Goal: Task Accomplishment & Management: Manage account settings

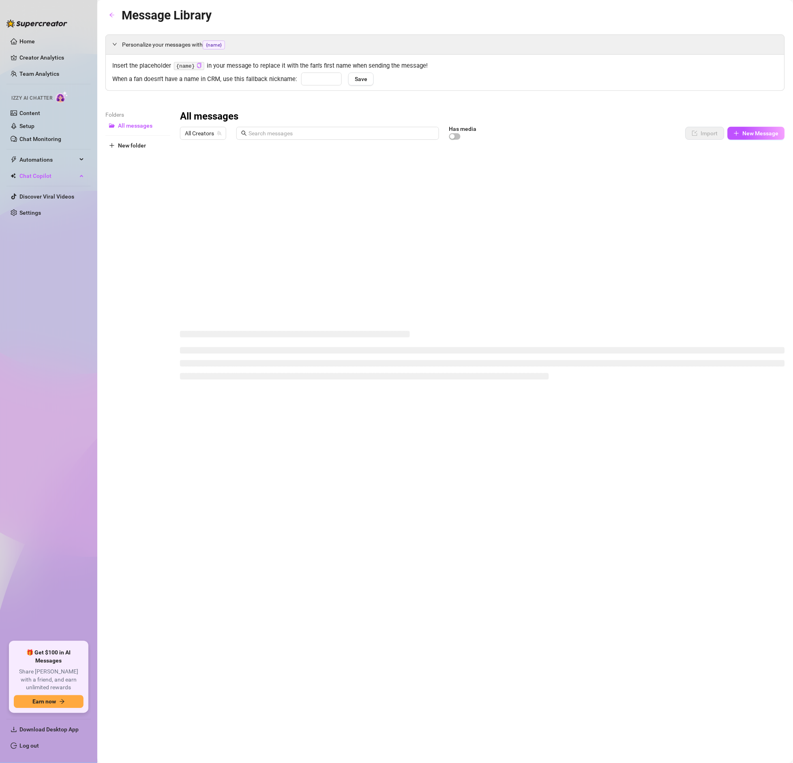
type input "darling"
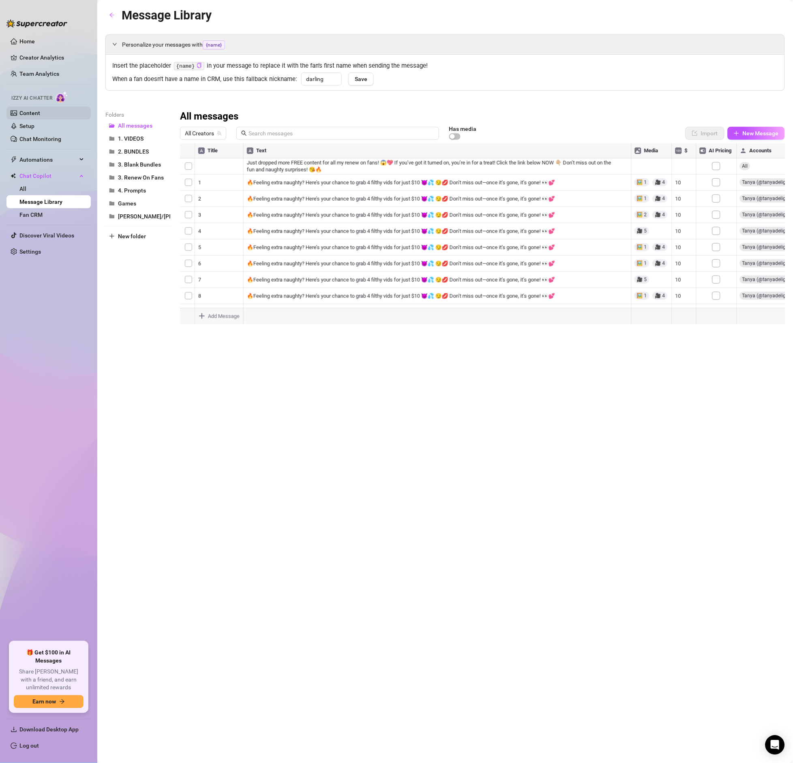
click at [40, 116] on link "Content" at bounding box center [29, 113] width 21 height 6
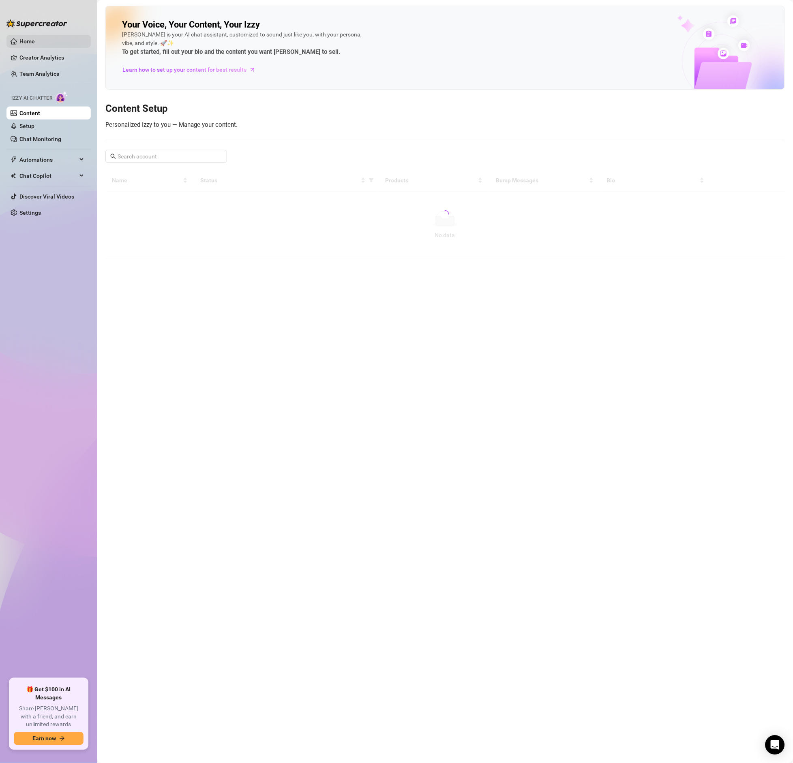
click at [35, 42] on link "Home" at bounding box center [26, 41] width 15 height 6
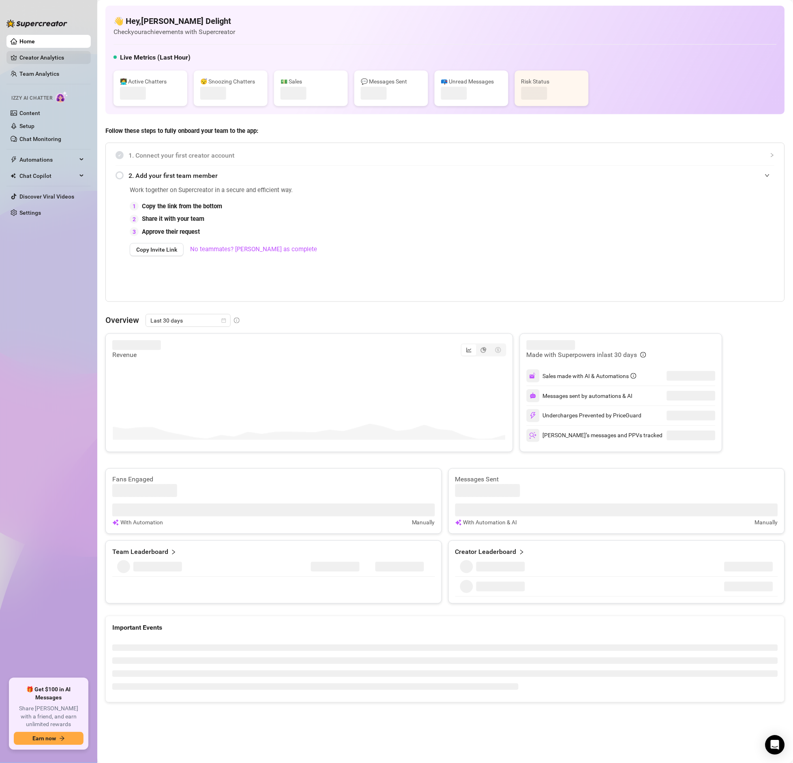
click at [45, 56] on link "Creator Analytics" at bounding box center [51, 57] width 65 height 13
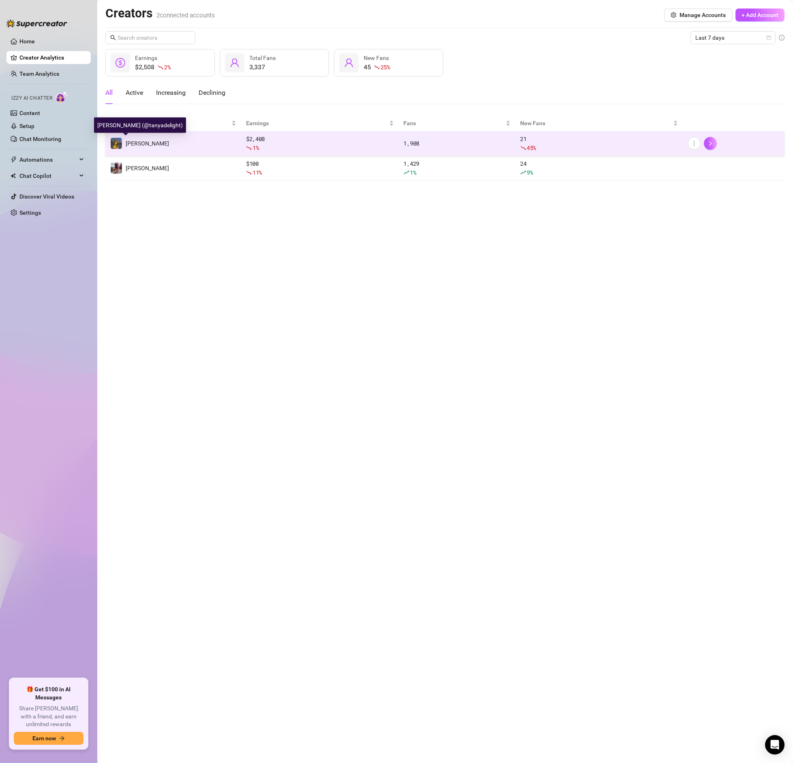
click at [111, 142] on img at bounding box center [116, 143] width 11 height 11
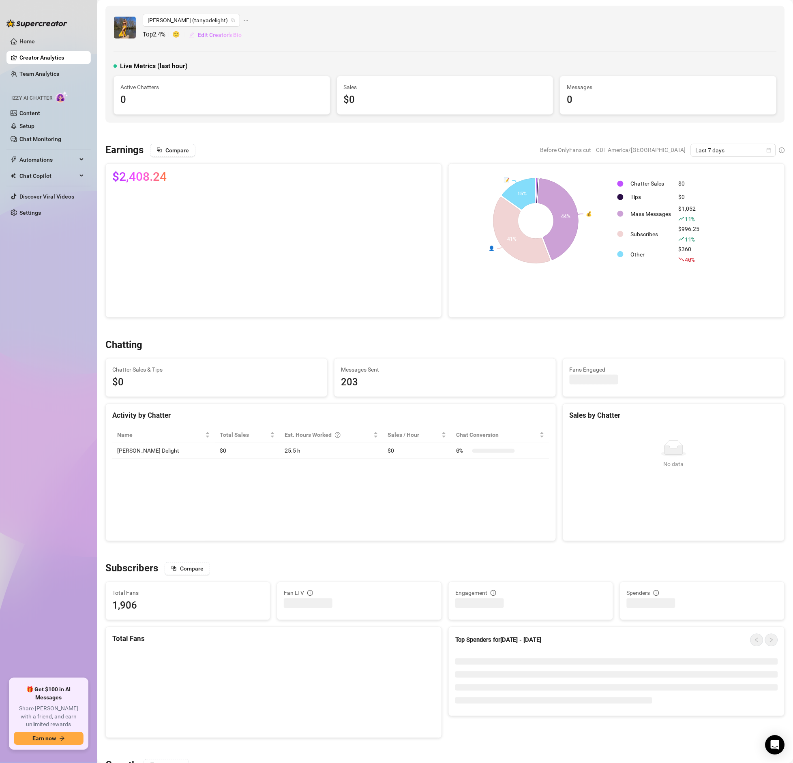
click at [227, 33] on span "Edit Creator's Bio" at bounding box center [220, 35] width 44 height 6
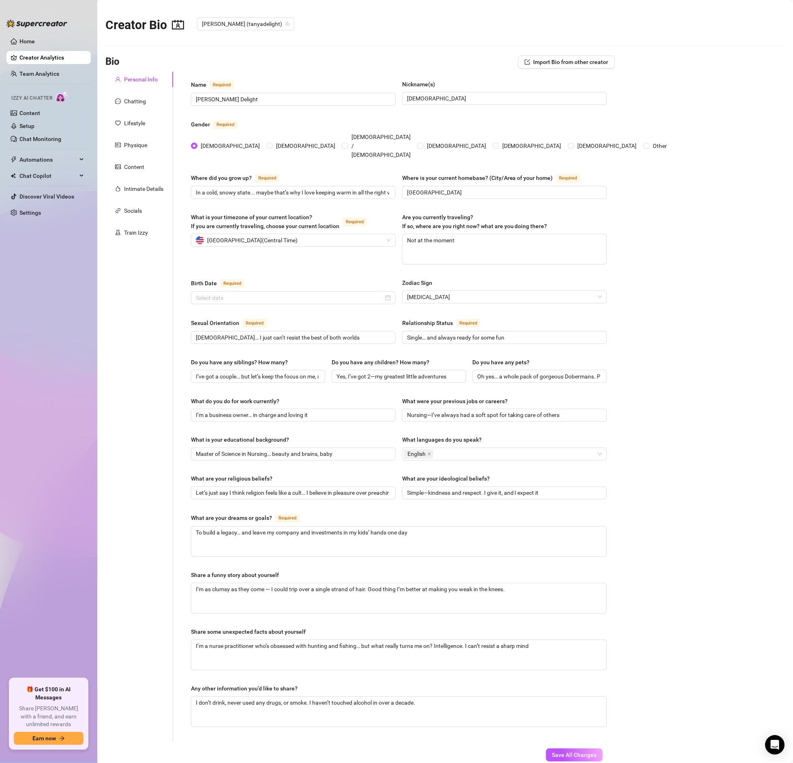
type input "June 22nd, 1991"
click at [24, 39] on link "Home" at bounding box center [26, 41] width 15 height 6
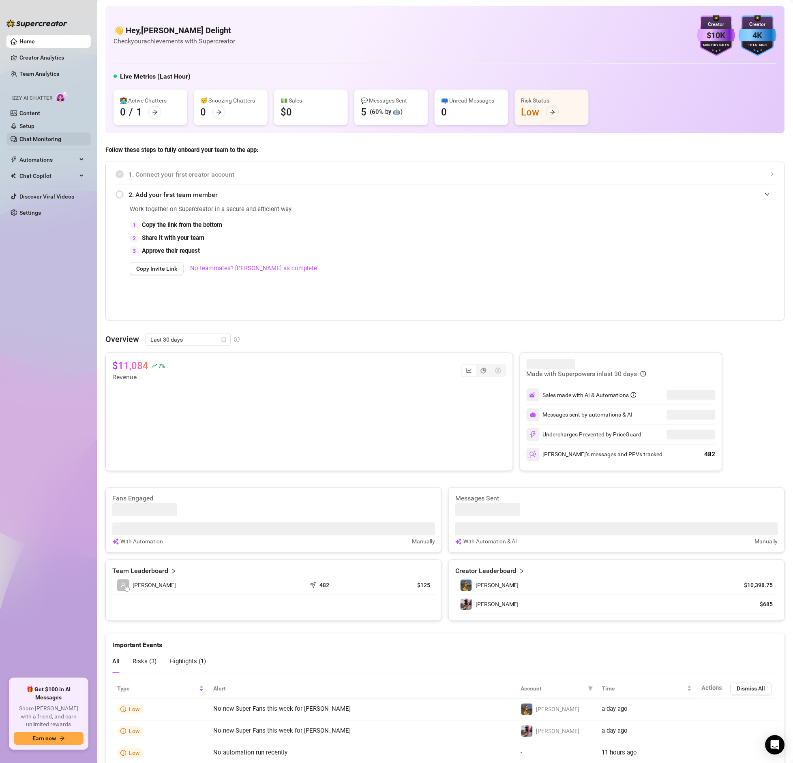
click at [45, 136] on link "Chat Monitoring" at bounding box center [40, 139] width 42 height 6
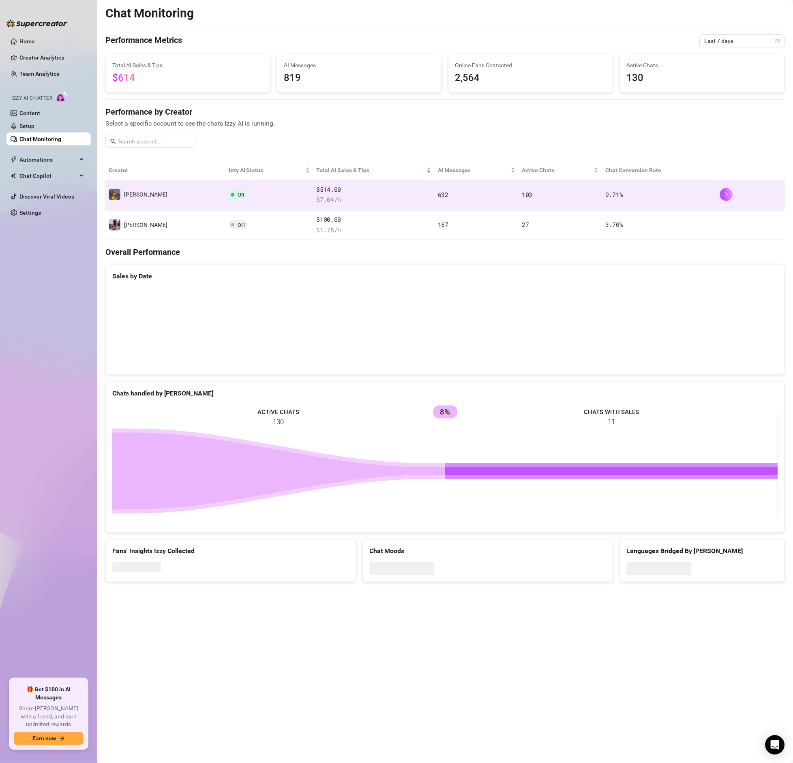
click at [236, 194] on td "On" at bounding box center [269, 195] width 88 height 30
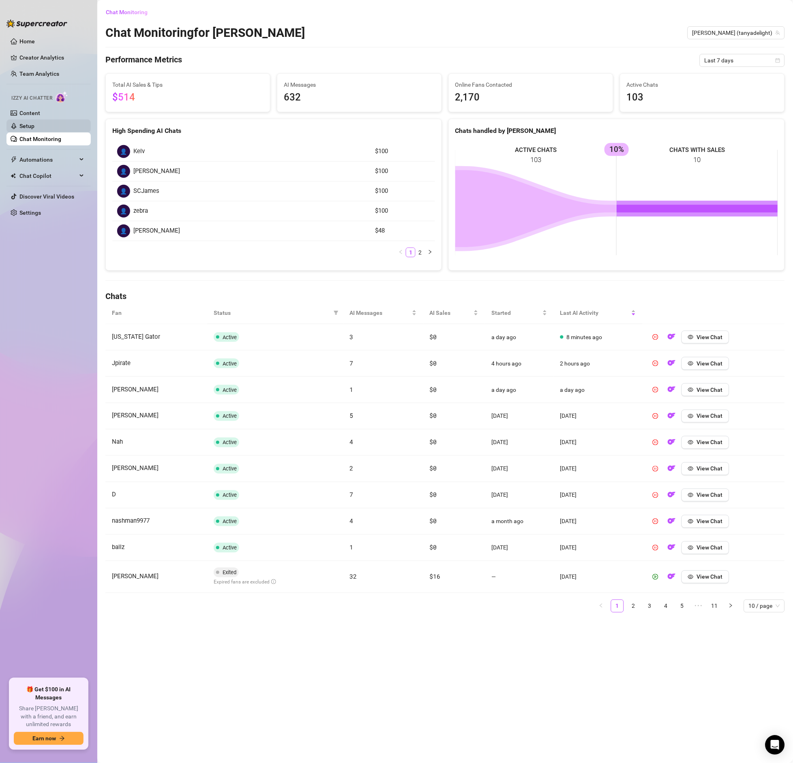
click at [34, 129] on link "Setup" at bounding box center [26, 126] width 15 height 6
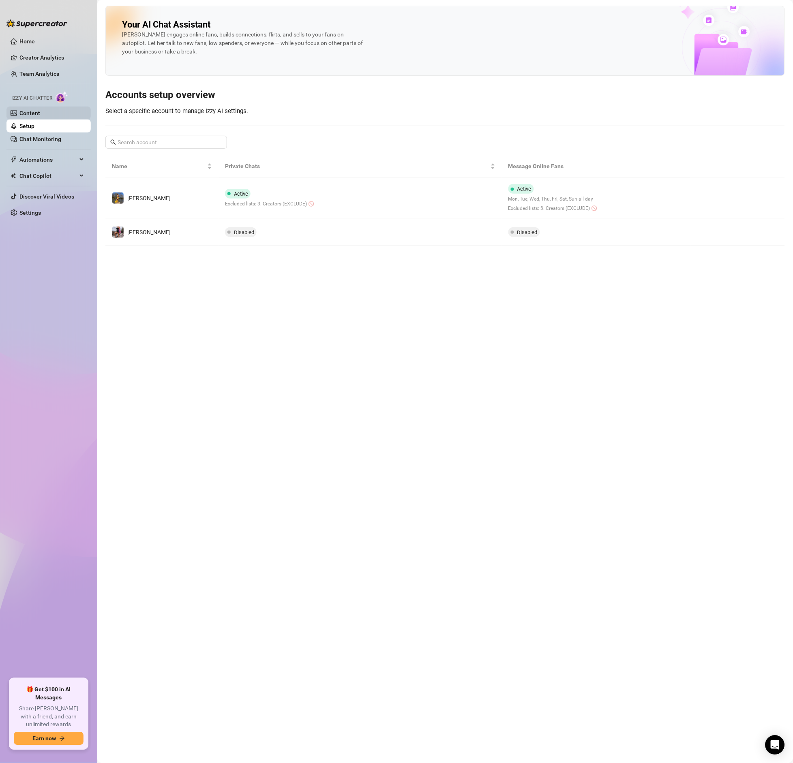
click at [28, 110] on link "Content" at bounding box center [29, 113] width 21 height 6
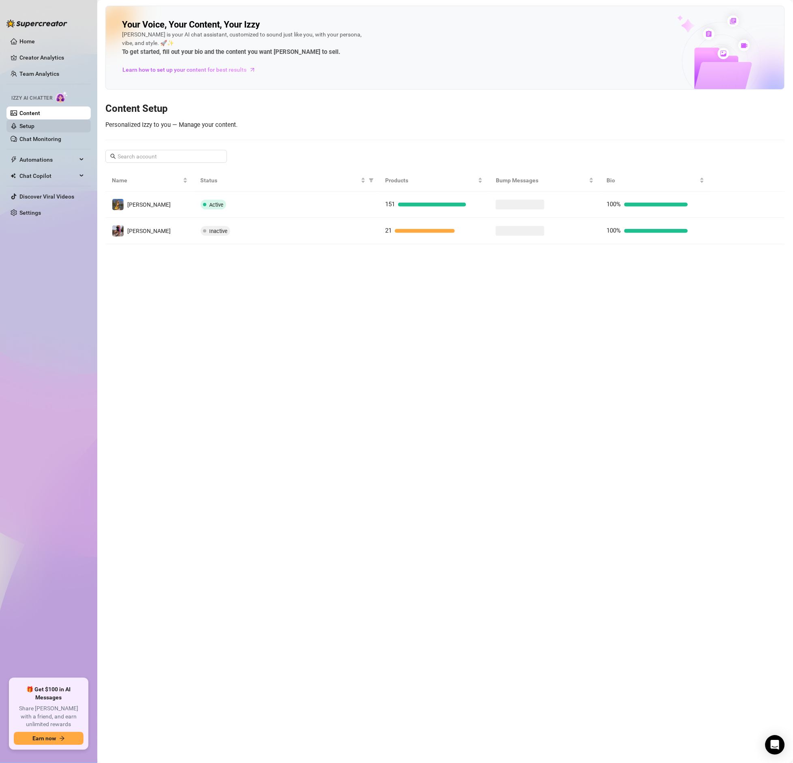
click at [34, 129] on link "Setup" at bounding box center [26, 126] width 15 height 6
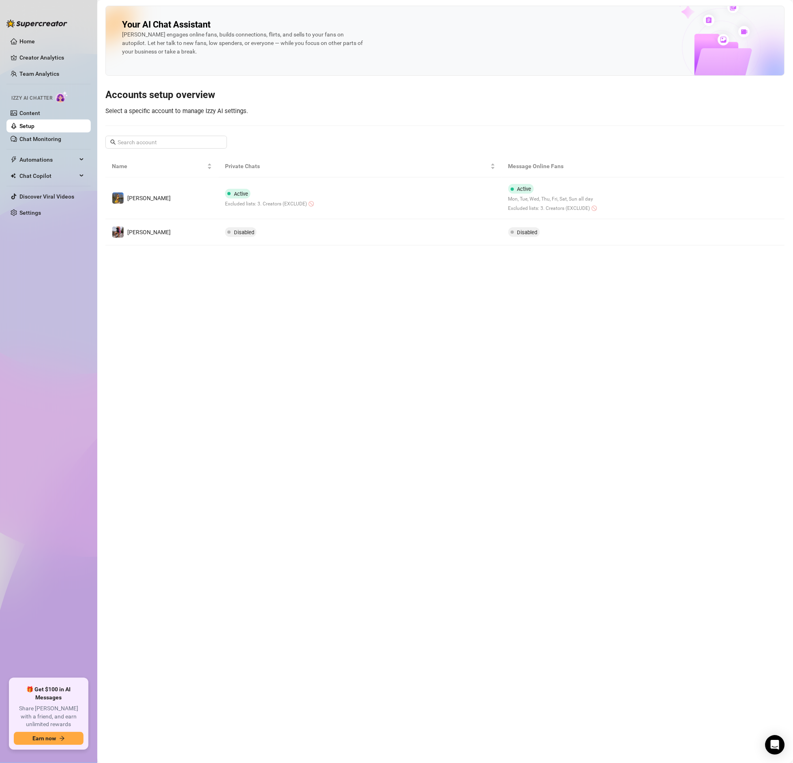
click at [59, 148] on ul "Home Creator Analytics Team Analytics Izzy AI Chatter Content Setup Chat Monito…" at bounding box center [48, 354] width 84 height 644
click at [56, 140] on link "Chat Monitoring" at bounding box center [40, 139] width 42 height 6
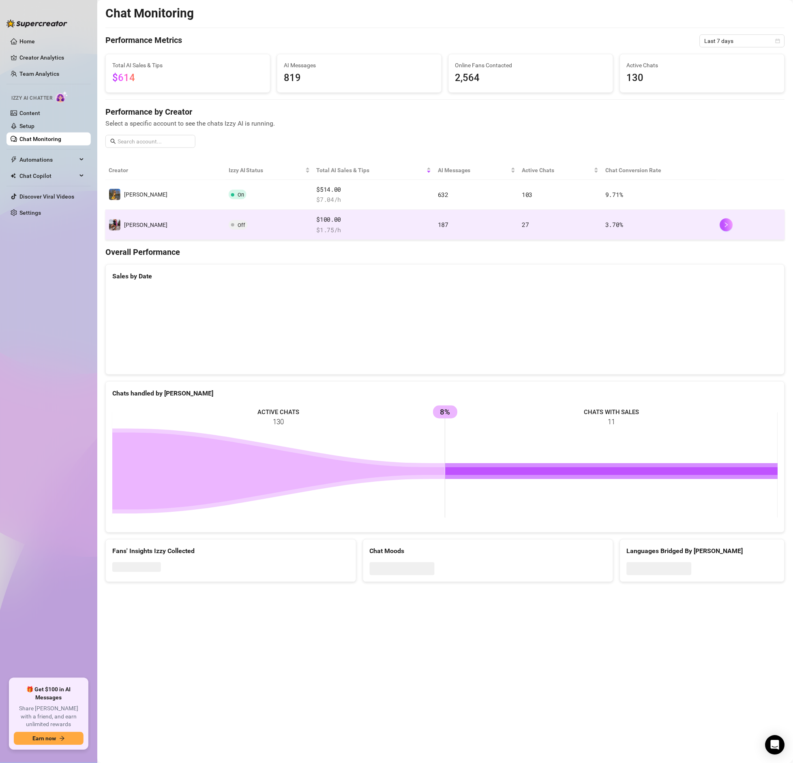
click at [336, 227] on span "$ 1.75 /h" at bounding box center [374, 230] width 115 height 10
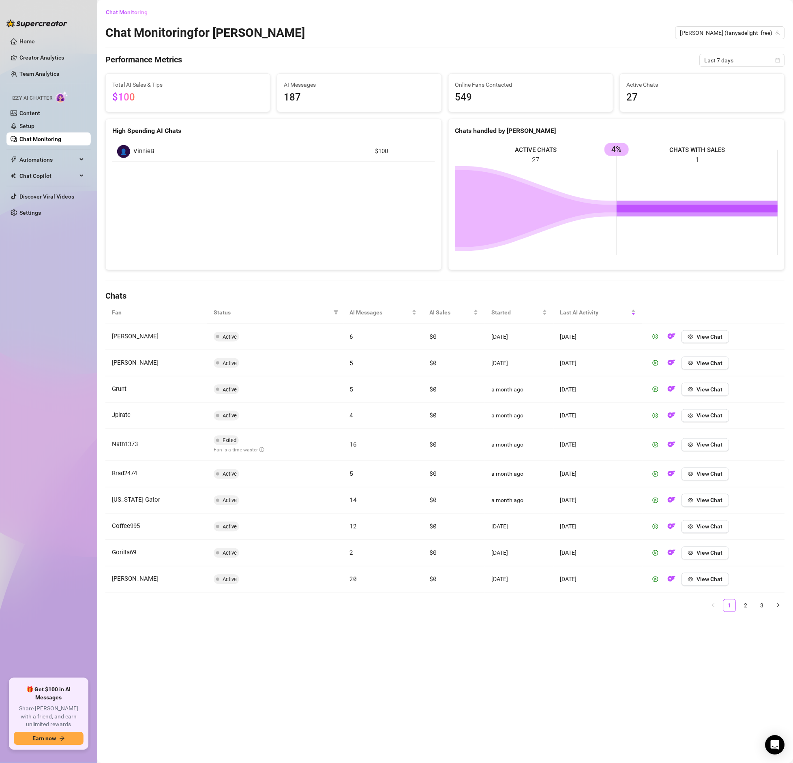
click at [36, 32] on ul "Home Creator Analytics Team Analytics Izzy AI Chatter Content Setup Chat Monito…" at bounding box center [48, 354] width 84 height 644
click at [27, 39] on link "Home" at bounding box center [26, 41] width 15 height 6
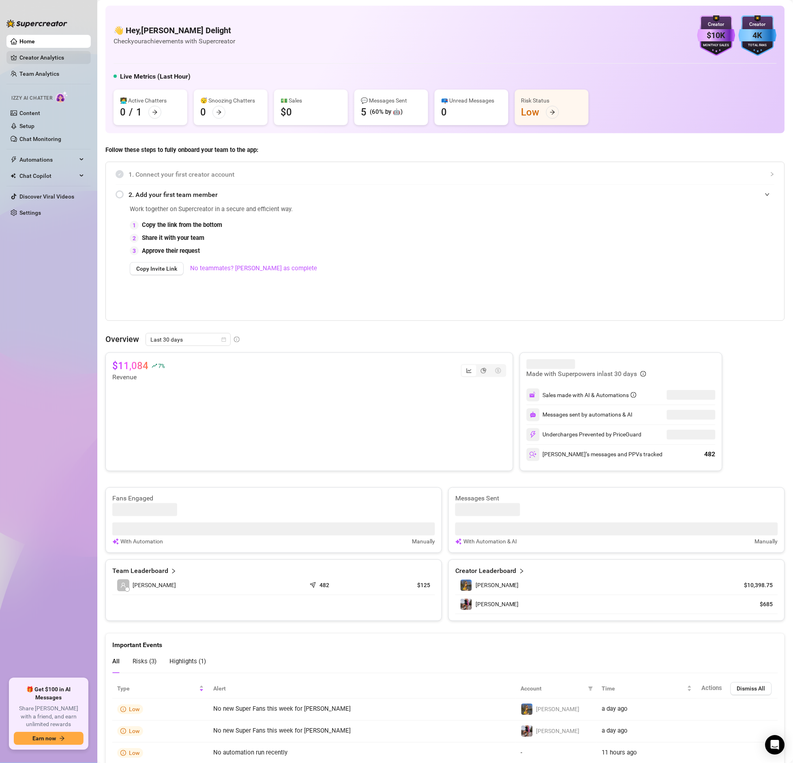
click at [47, 62] on link "Creator Analytics" at bounding box center [51, 57] width 65 height 13
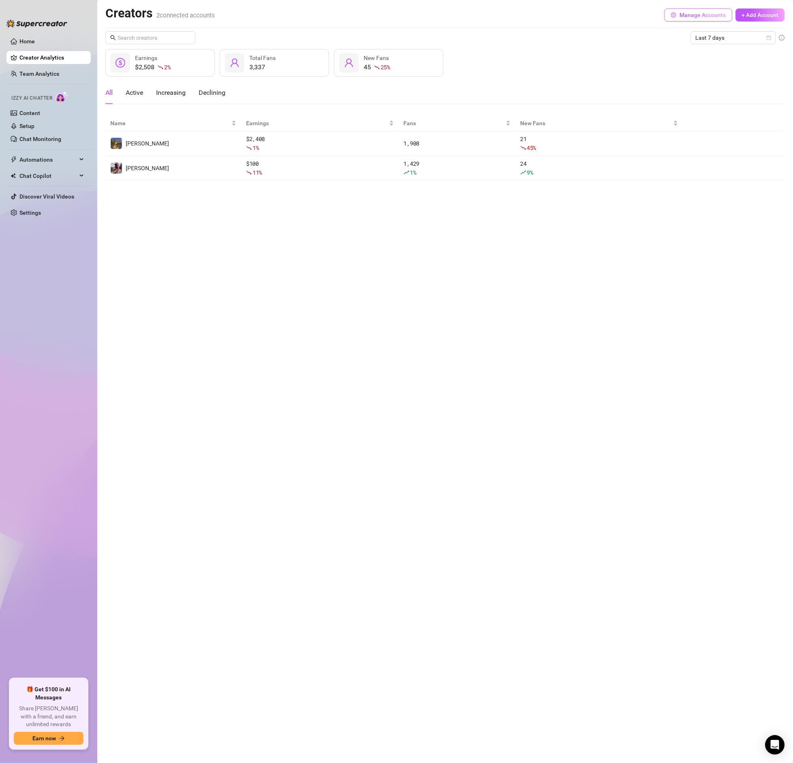
click at [697, 17] on span "Manage Accounts" at bounding box center [703, 15] width 46 height 6
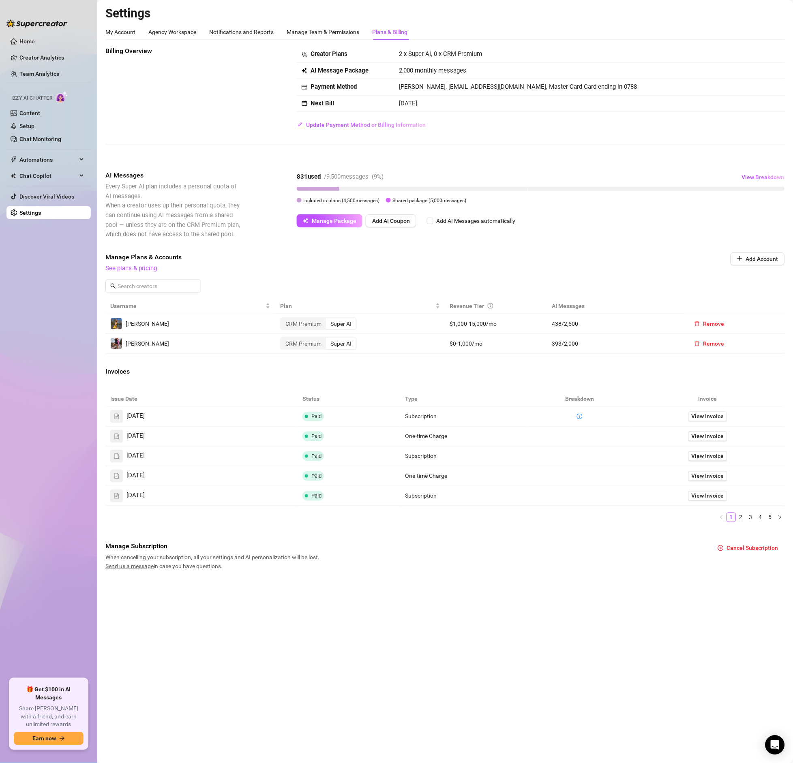
click at [317, 332] on td "CRM Premium Super AI" at bounding box center [360, 324] width 170 height 20
click at [290, 345] on div "CRM Premium" at bounding box center [303, 343] width 45 height 11
click at [283, 339] on input "CRM Premium" at bounding box center [283, 339] width 0 height 0
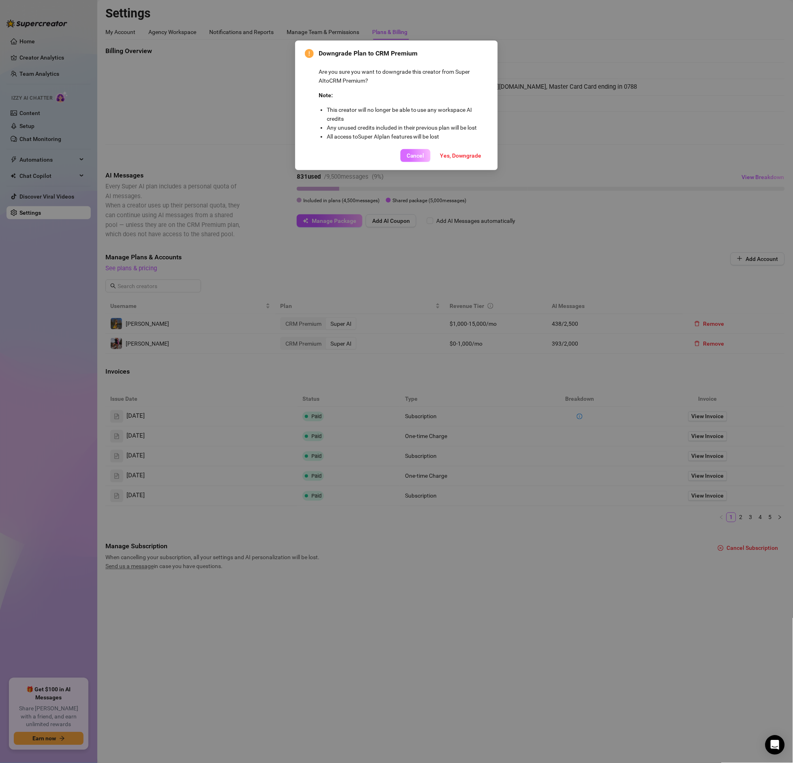
click at [407, 155] on span "Cancel" at bounding box center [416, 155] width 18 height 6
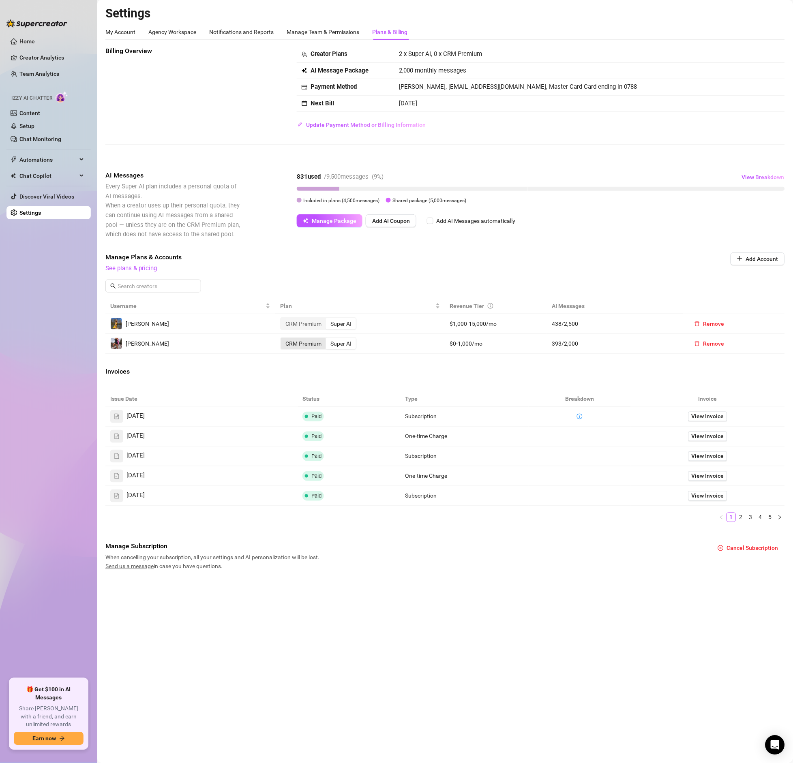
click at [305, 345] on div "CRM Premium" at bounding box center [303, 343] width 45 height 11
click at [283, 339] on input "CRM Premium" at bounding box center [283, 339] width 0 height 0
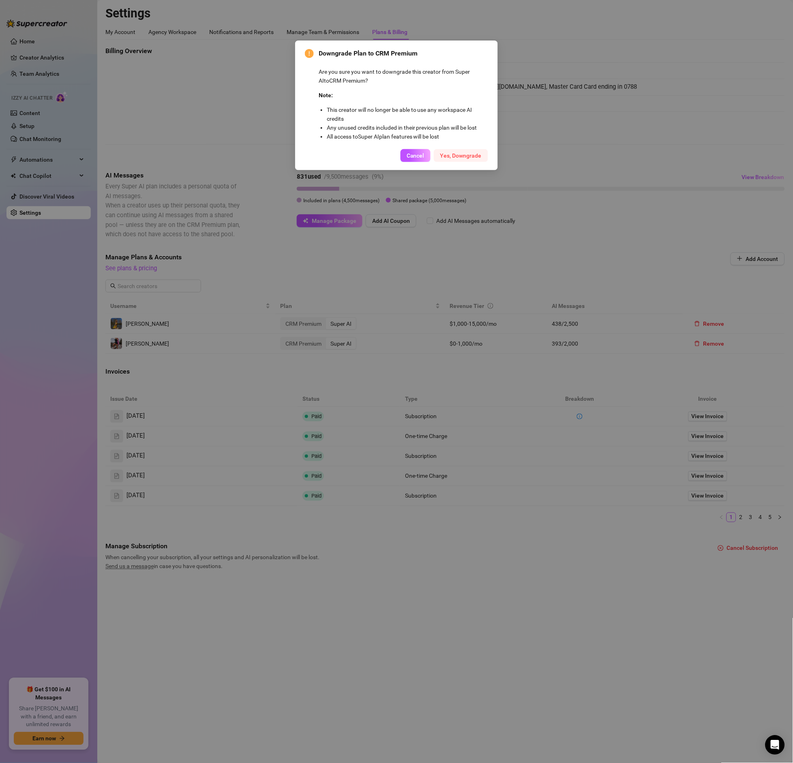
click at [464, 157] on span "Yes, Downgrade" at bounding box center [460, 155] width 41 height 6
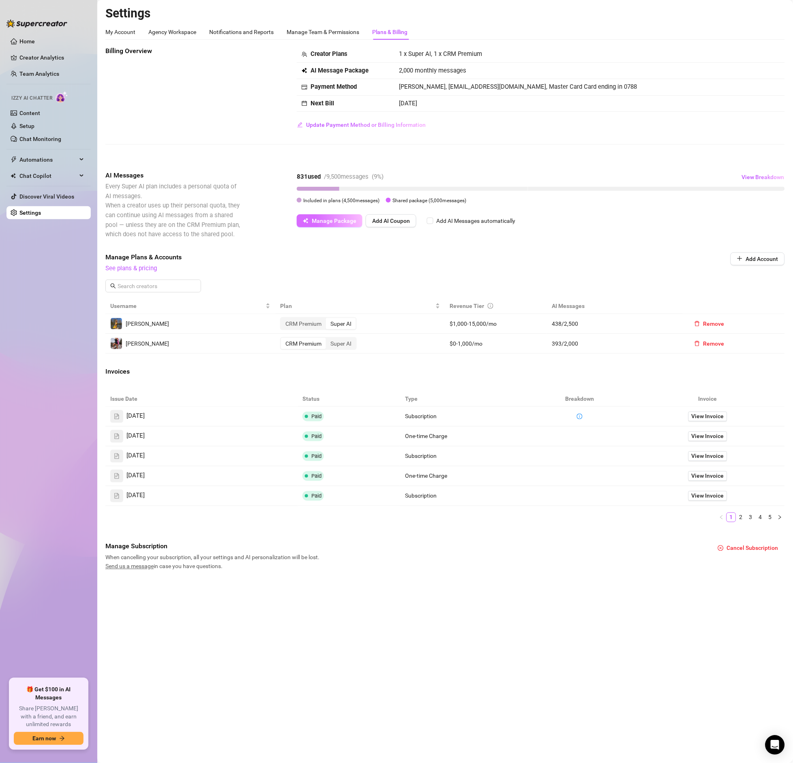
click at [322, 219] on span "Manage Package" at bounding box center [334, 221] width 45 height 6
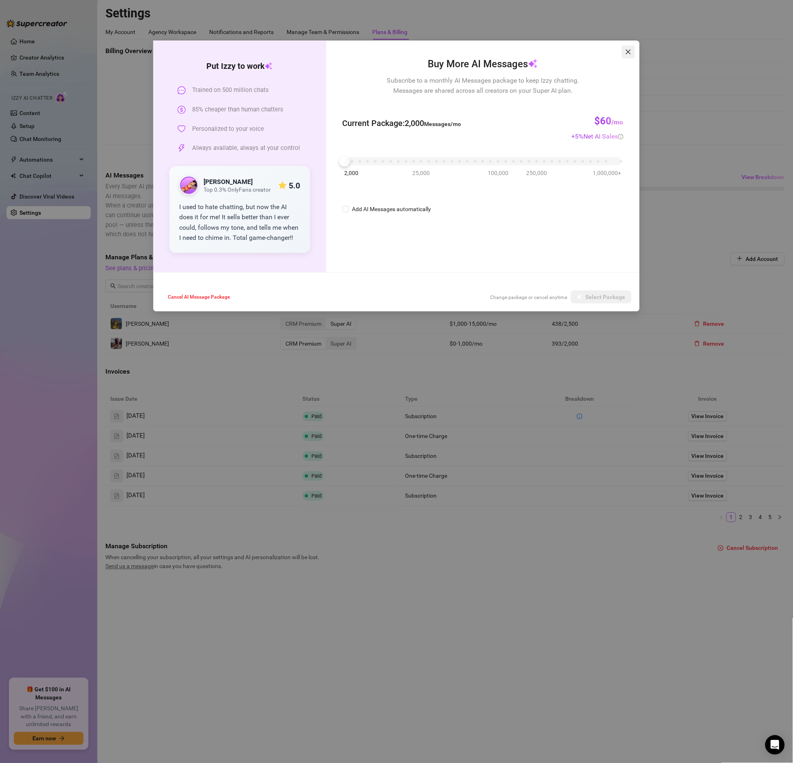
click at [632, 53] on span "Close" at bounding box center [628, 52] width 13 height 6
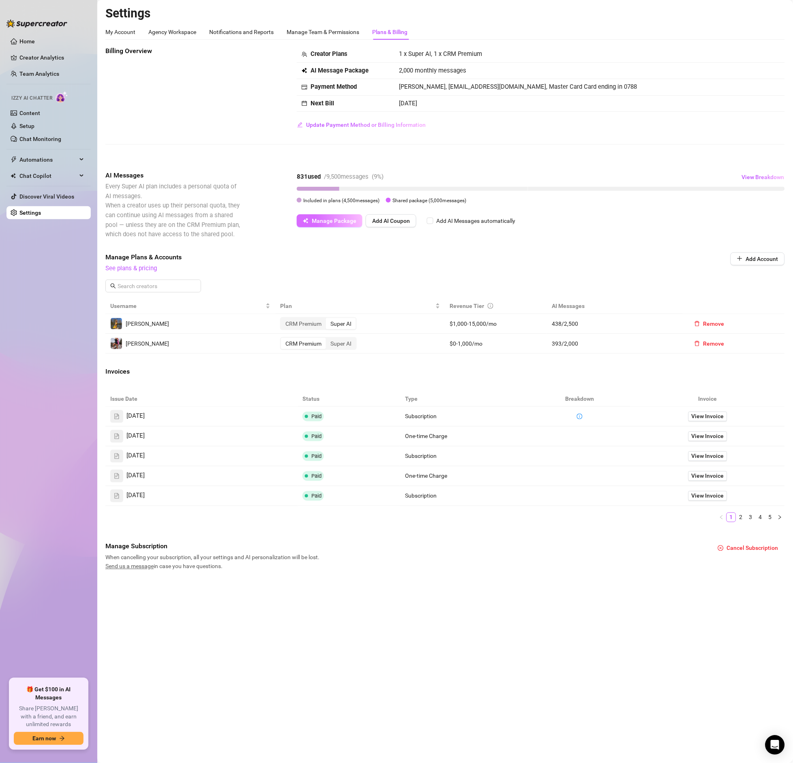
click at [335, 222] on span "Manage Package" at bounding box center [334, 221] width 45 height 6
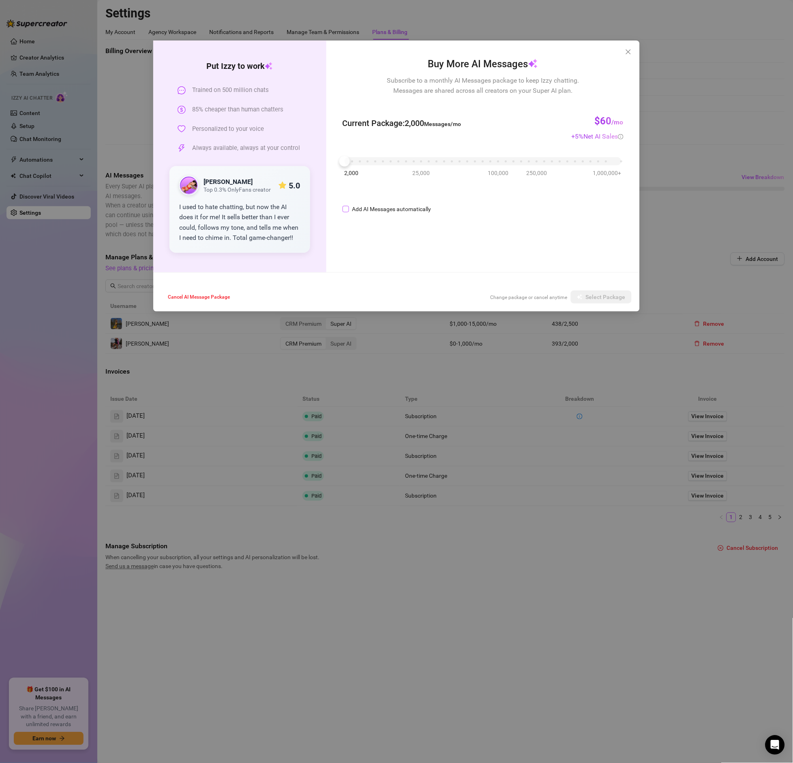
click at [348, 212] on input "Add AI Messages automatically" at bounding box center [346, 209] width 6 height 6
checkbox input "true"
drag, startPoint x: 348, startPoint y: 161, endPoint x: 238, endPoint y: 159, distance: 109.5
click at [238, 159] on div "Put Izzy to work Trained on 500 million chats 85% cheaper than human chatters P…" at bounding box center [396, 157] width 487 height 232
click at [467, 208] on input "85%" at bounding box center [464, 209] width 28 height 12
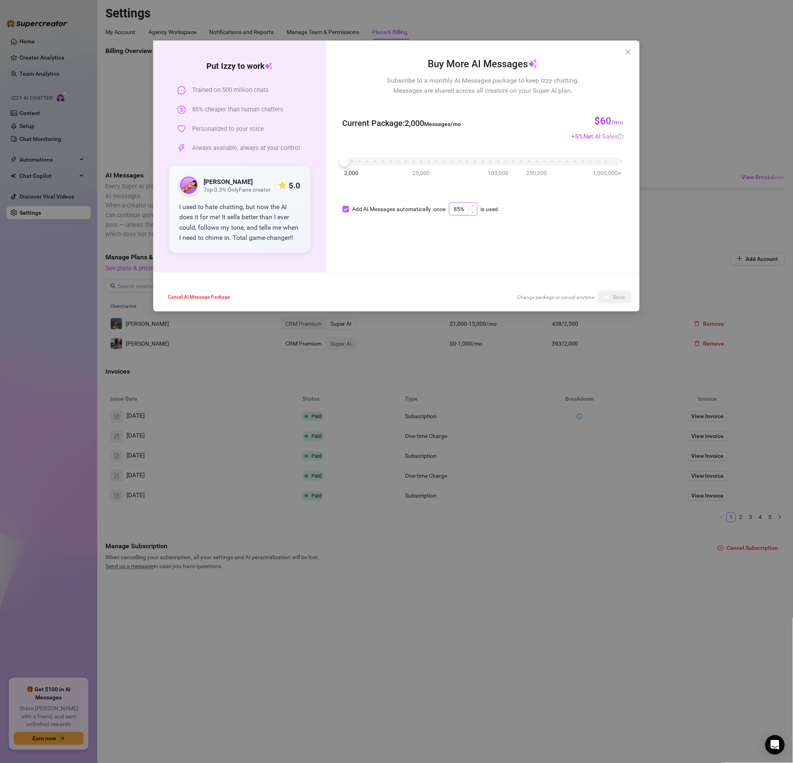
click at [466, 208] on input "85%" at bounding box center [464, 209] width 28 height 12
click at [561, 246] on div "Buy More AI Messages Subscribe to a monthly AI Messages package to keep Izzy ch…" at bounding box center [482, 157] width 313 height 232
click at [463, 206] on input "97%" at bounding box center [464, 209] width 28 height 12
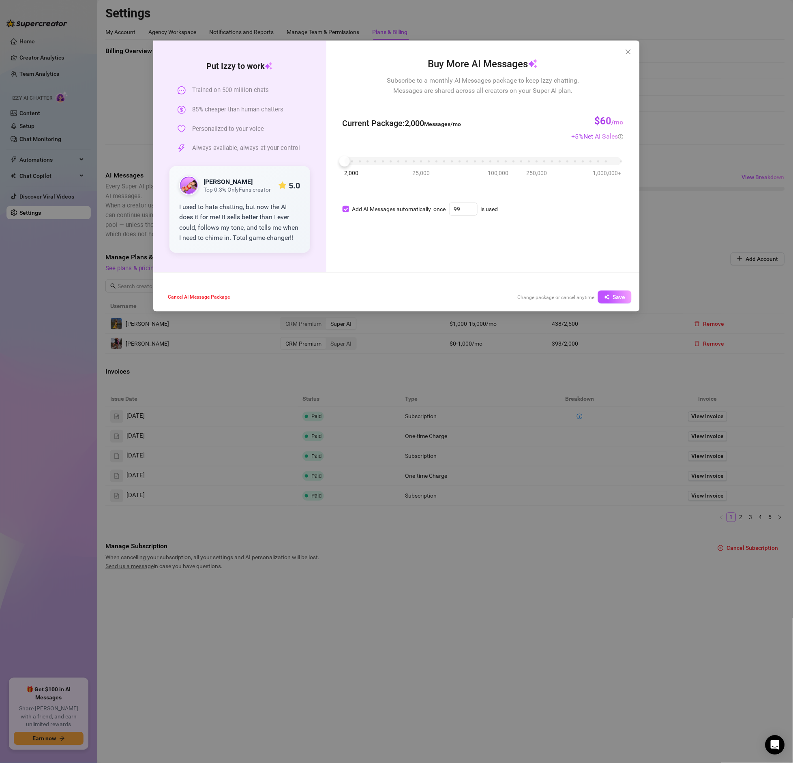
type input "97%"
click at [501, 224] on div "Buy More AI Messages Subscribe to a monthly AI Messages package to keep Izzy ch…" at bounding box center [482, 157] width 313 height 232
click at [611, 296] on button "Save" at bounding box center [615, 297] width 34 height 13
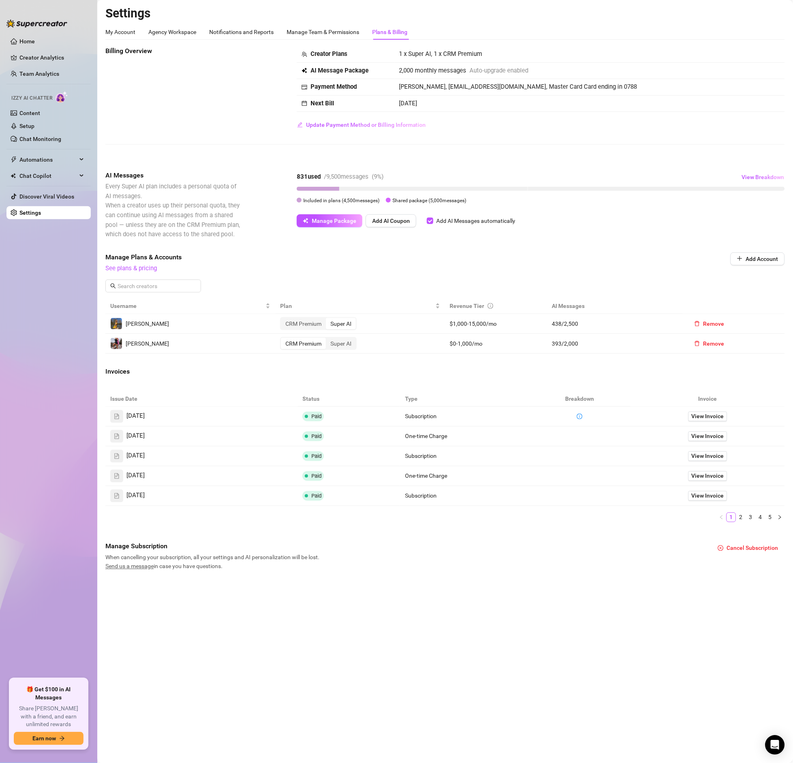
click at [318, 214] on div "831 used / 9,500 messages ( 9 %) View Breakdown Included in plans ( 4,500 messa…" at bounding box center [541, 199] width 488 height 57
click at [318, 221] on span "Manage Package" at bounding box center [334, 221] width 45 height 6
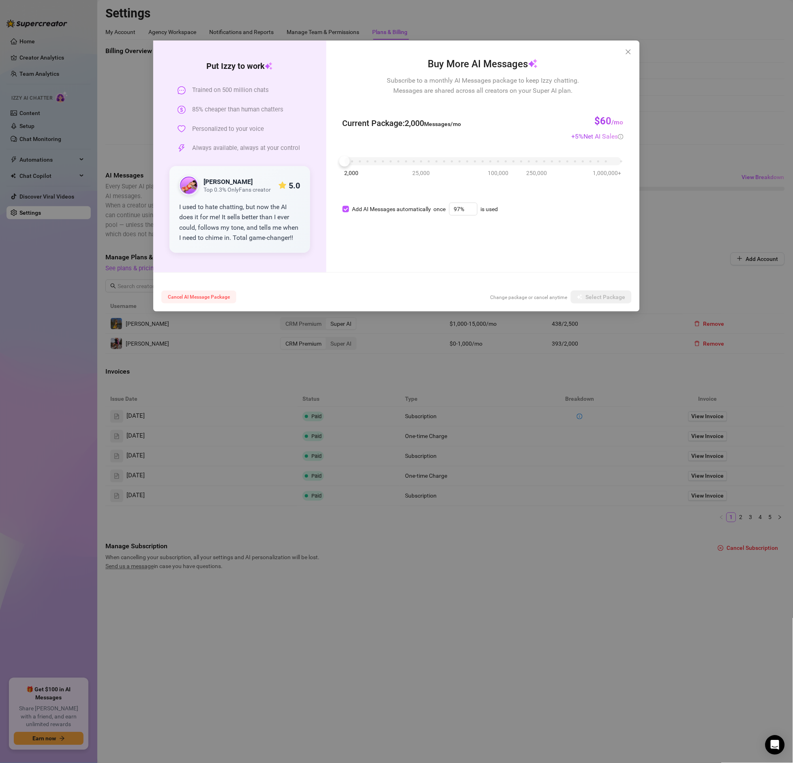
click at [191, 297] on span "Cancel AI Message Package" at bounding box center [199, 297] width 62 height 6
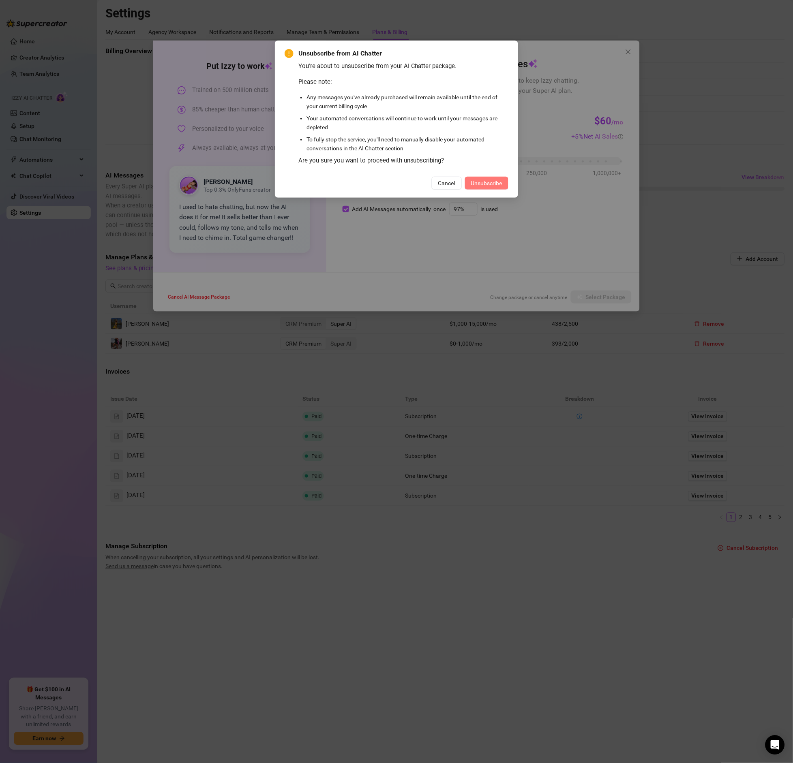
click at [478, 183] on span "Unsubscribe" at bounding box center [486, 183] width 31 height 6
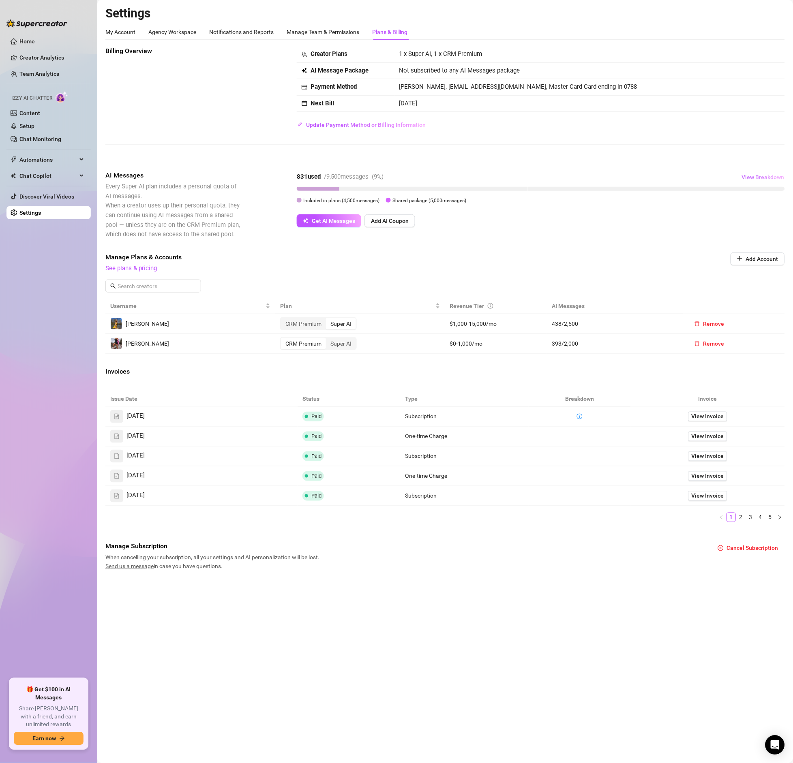
click at [758, 178] on span "View Breakdown" at bounding box center [763, 177] width 43 height 6
click at [318, 29] on div "Manage Team & Permissions" at bounding box center [323, 32] width 73 height 9
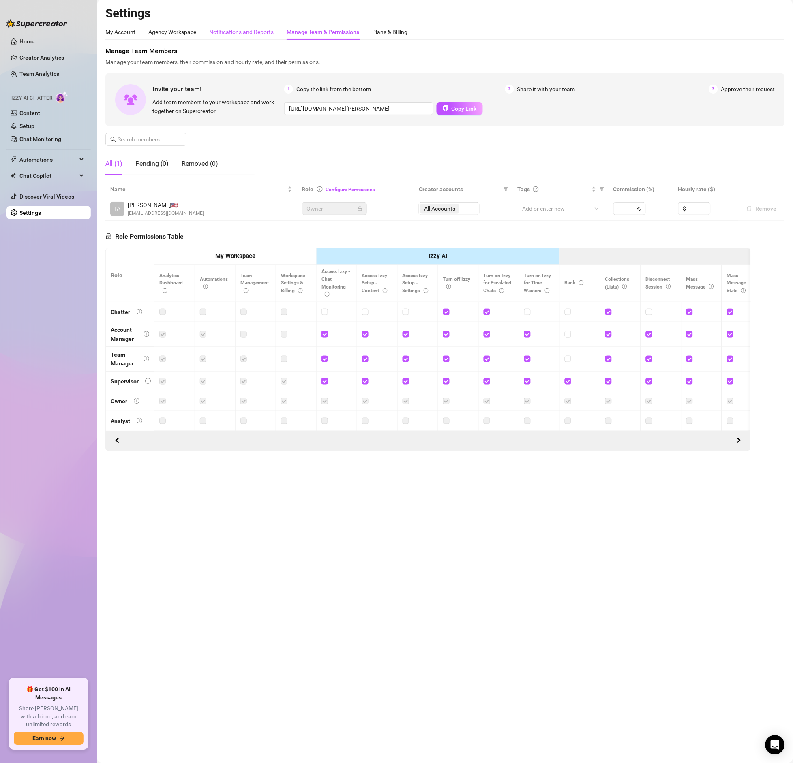
click at [255, 29] on div "Notifications and Reports" at bounding box center [241, 32] width 64 height 9
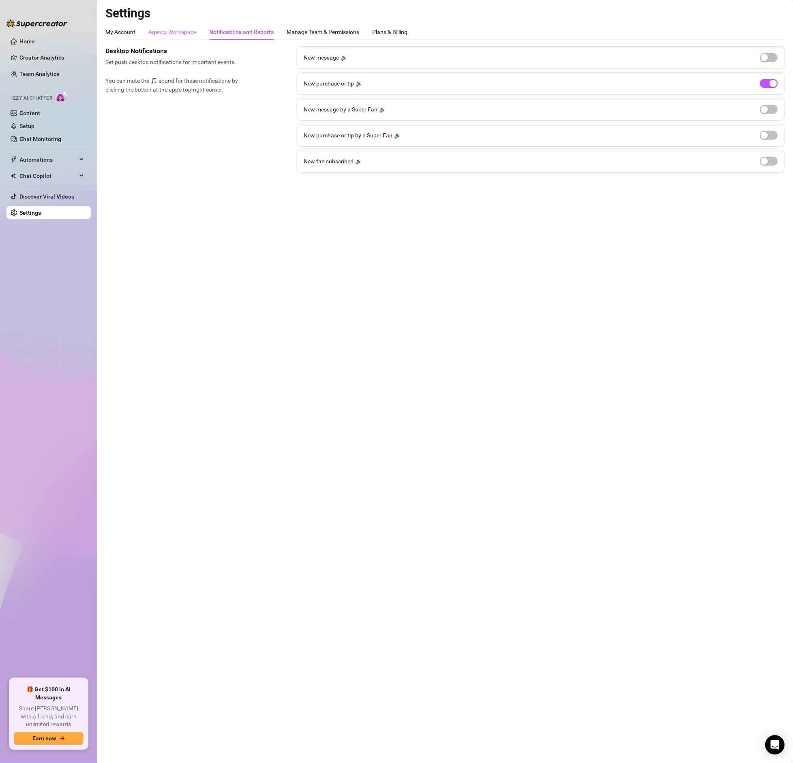
click at [176, 26] on div "Agency Workspace" at bounding box center [172, 31] width 48 height 15
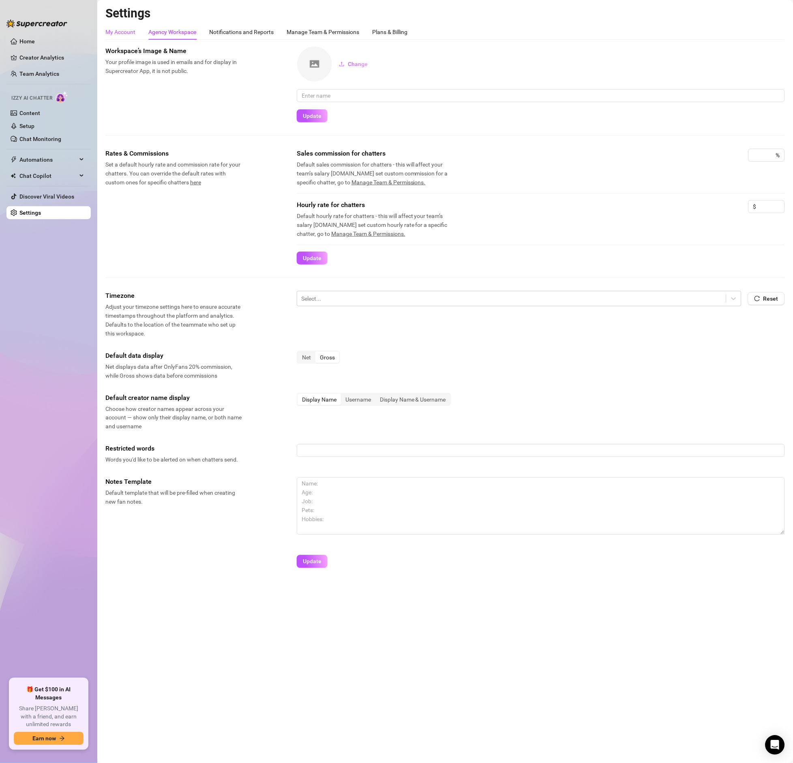
click at [117, 30] on div "My Account" at bounding box center [120, 32] width 30 height 9
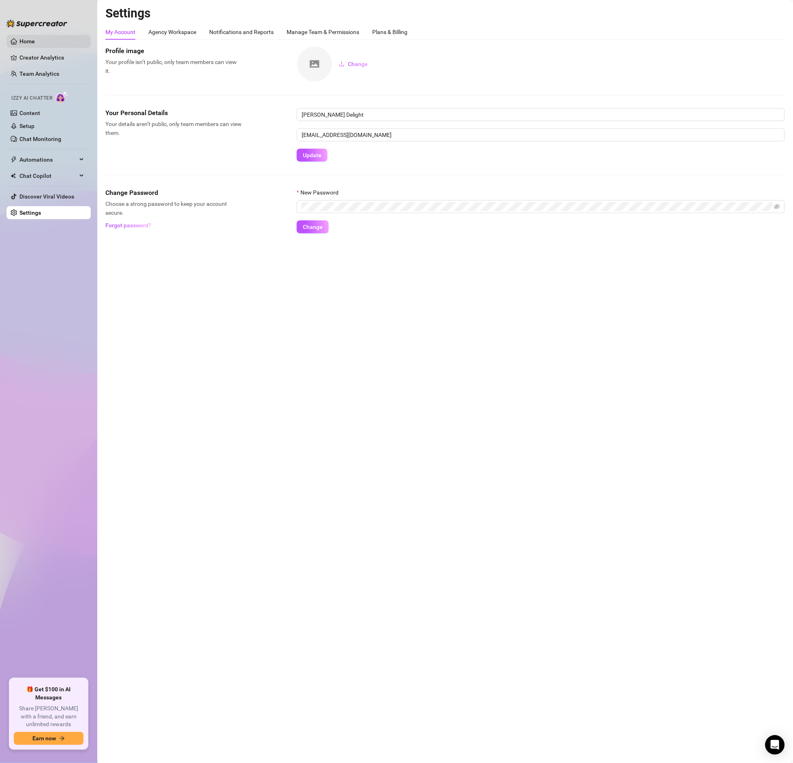
click at [35, 45] on link "Home" at bounding box center [26, 41] width 15 height 6
